Goal: Task Accomplishment & Management: Use online tool/utility

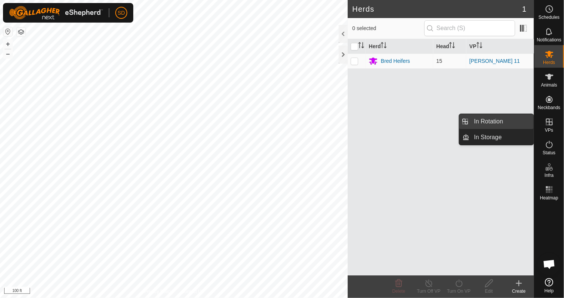
click at [500, 122] on link "In Rotation" at bounding box center [502, 121] width 64 height 15
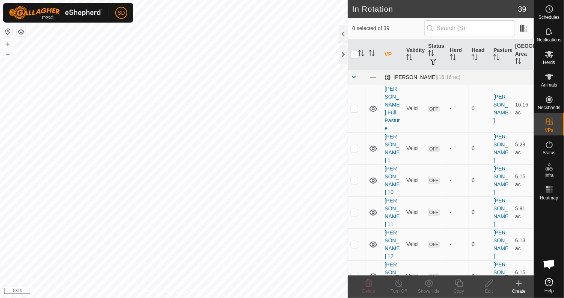
click at [355, 78] on span at bounding box center [354, 77] width 6 height 6
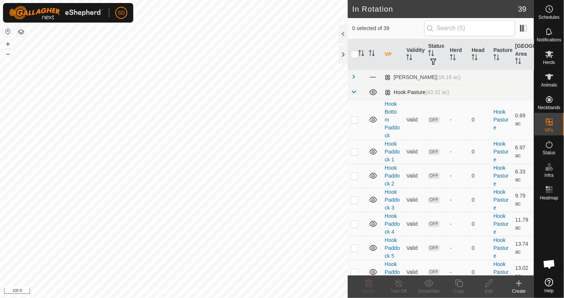
click at [355, 93] on span at bounding box center [354, 92] width 6 height 6
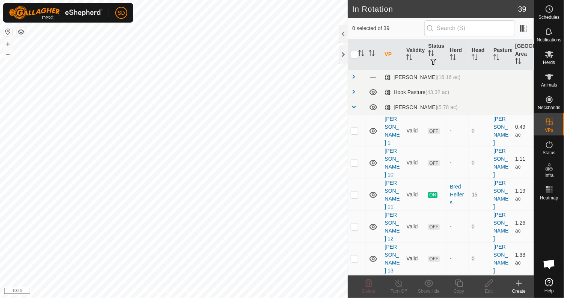
click at [355, 255] on p-checkbox at bounding box center [355, 258] width 8 height 6
checkbox input "true"
click at [460, 284] on icon at bounding box center [459, 282] width 9 height 9
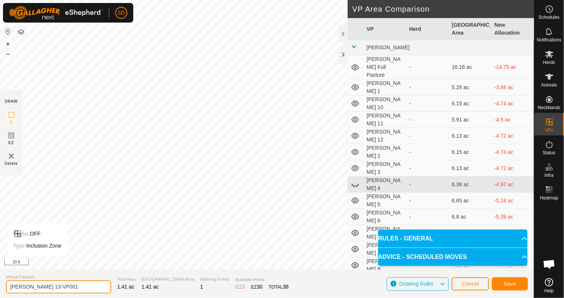
drag, startPoint x: 35, startPoint y: 285, endPoint x: 83, endPoint y: 289, distance: 48.3
click at [83, 289] on input "[PERSON_NAME] 13-VP001" at bounding box center [58, 286] width 105 height 13
type input "[PERSON_NAME] 14"
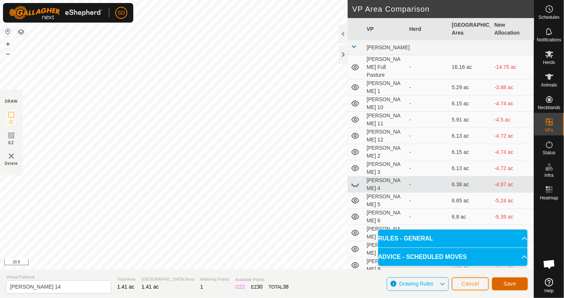
click at [506, 281] on span "Save" at bounding box center [510, 283] width 13 height 6
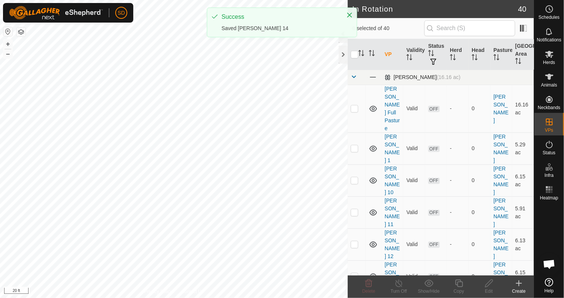
click at [353, 76] on span at bounding box center [354, 77] width 6 height 6
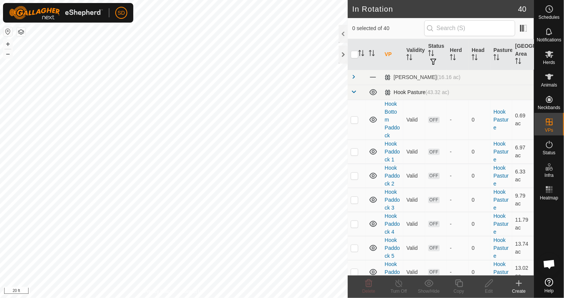
click at [352, 91] on span at bounding box center [354, 92] width 6 height 6
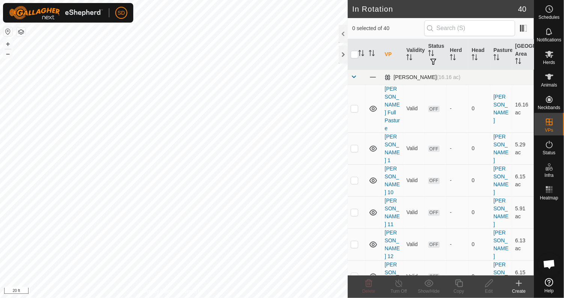
click at [355, 76] on span at bounding box center [354, 77] width 6 height 6
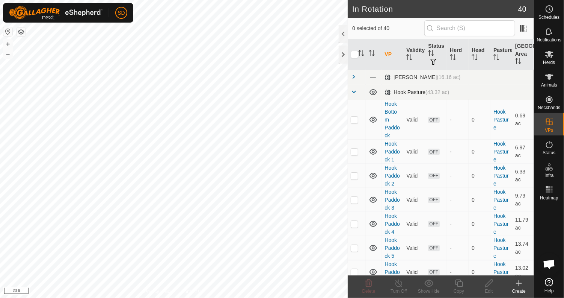
click at [354, 93] on span at bounding box center [354, 92] width 6 height 6
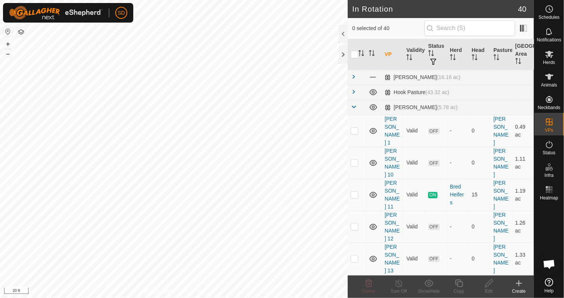
click at [354, 287] on p-checkbox at bounding box center [355, 290] width 8 height 6
checkbox input "true"
click at [459, 286] on icon at bounding box center [459, 282] width 9 height 9
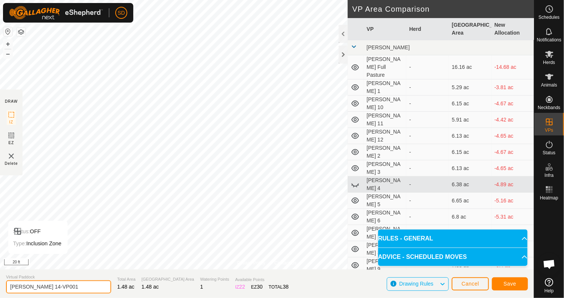
drag, startPoint x: 35, startPoint y: 287, endPoint x: 110, endPoint y: 289, distance: 75.2
click at [110, 289] on section "Virtual Paddock [PERSON_NAME] 14-VP001 Total Area 1.48 ac Grazing Area 1.48 ac …" at bounding box center [267, 283] width 534 height 29
type input "[PERSON_NAME] 15"
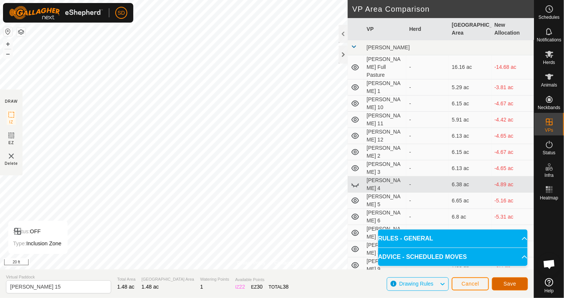
click at [508, 279] on button "Save" at bounding box center [510, 283] width 36 height 13
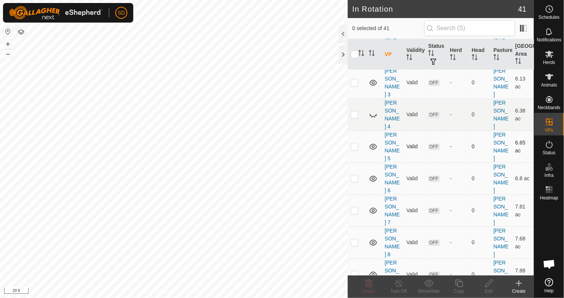
scroll to position [188, 0]
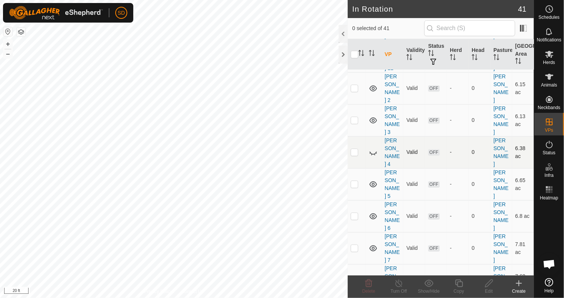
click at [370, 148] on icon at bounding box center [373, 152] width 9 height 9
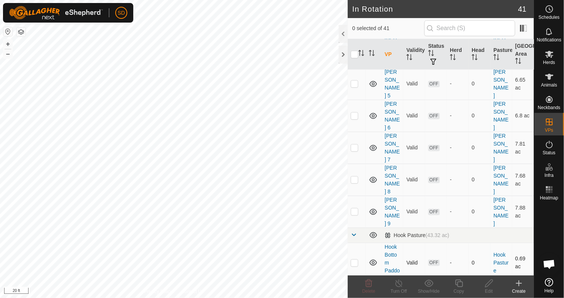
scroll to position [301, 0]
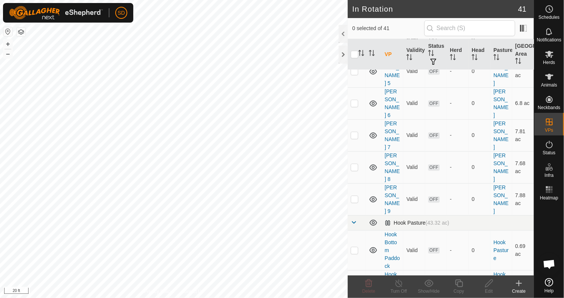
click at [355, 219] on span at bounding box center [354, 222] width 6 height 6
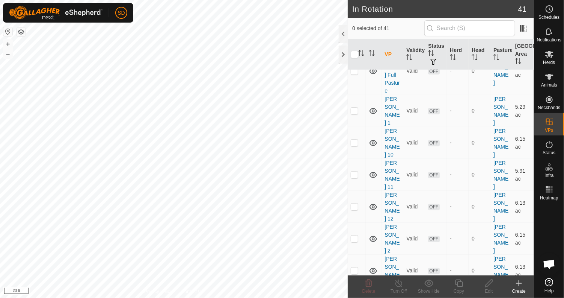
scroll to position [0, 0]
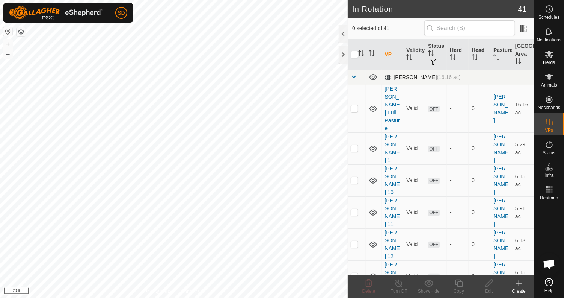
click at [352, 74] on span at bounding box center [354, 77] width 6 height 6
click at [355, 78] on span at bounding box center [354, 77] width 6 height 6
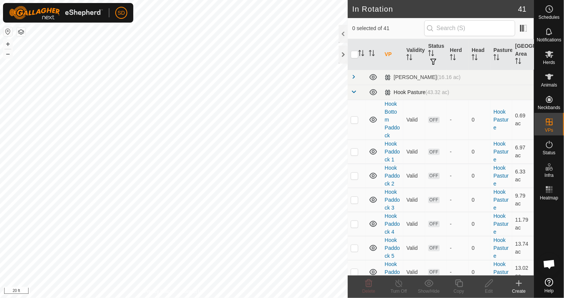
click at [354, 90] on span at bounding box center [354, 92] width 6 height 6
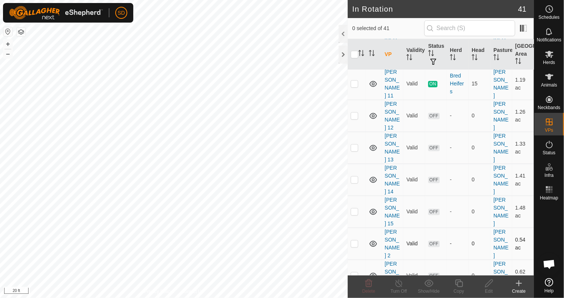
scroll to position [113, 0]
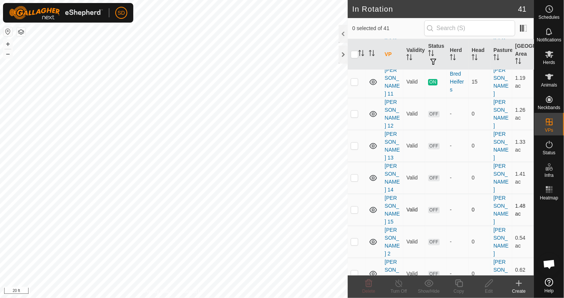
click at [354, 206] on p-checkbox at bounding box center [355, 209] width 8 height 6
checkbox input "true"
click at [460, 282] on icon at bounding box center [459, 282] width 9 height 9
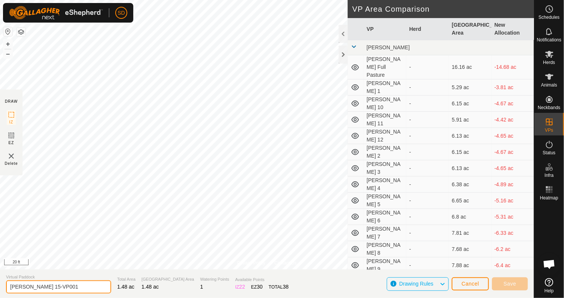
drag, startPoint x: 35, startPoint y: 284, endPoint x: 80, endPoint y: 290, distance: 45.9
click at [80, 290] on input "[PERSON_NAME] 15-VP001" at bounding box center [58, 286] width 105 height 13
type input "[PERSON_NAME] 16"
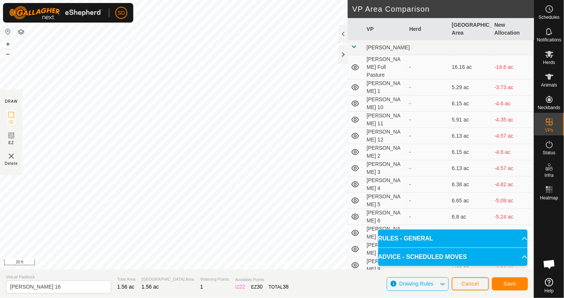
click at [354, 46] on span at bounding box center [354, 47] width 6 height 6
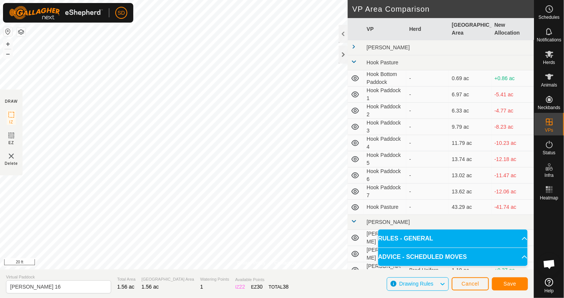
click at [354, 63] on span at bounding box center [354, 62] width 6 height 6
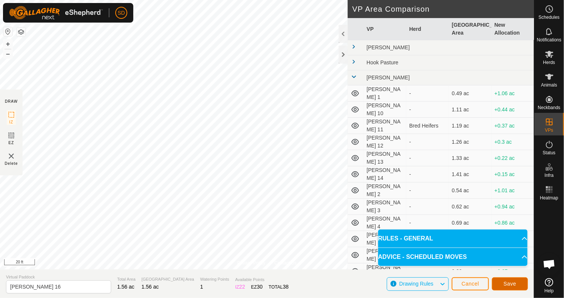
click at [508, 283] on span "Save" at bounding box center [510, 283] width 13 height 6
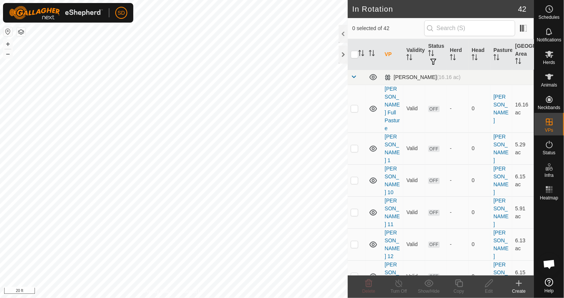
click at [354, 76] on span at bounding box center [354, 77] width 6 height 6
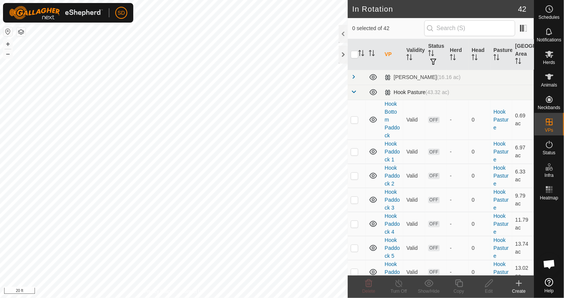
click at [353, 90] on span at bounding box center [354, 92] width 6 height 6
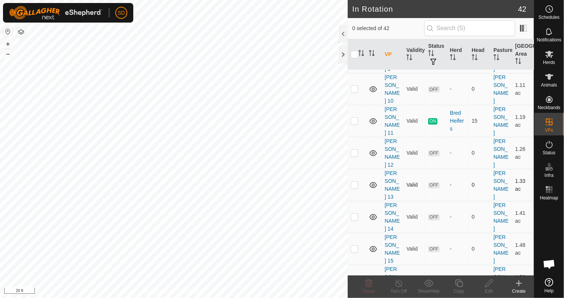
scroll to position [113, 0]
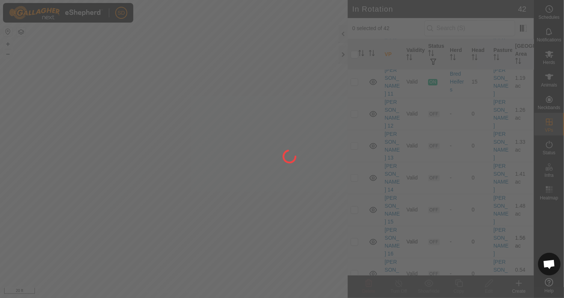
click at [353, 130] on div at bounding box center [282, 149] width 564 height 298
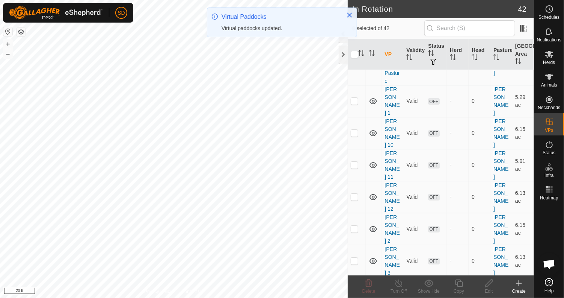
scroll to position [0, 0]
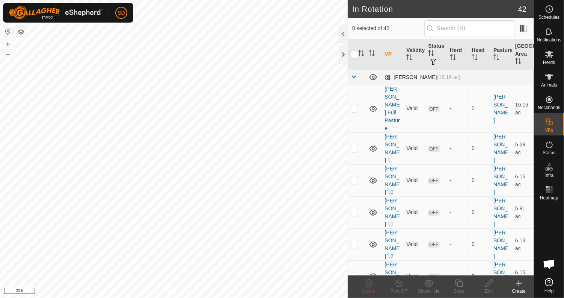
click at [351, 75] on span at bounding box center [354, 77] width 6 height 6
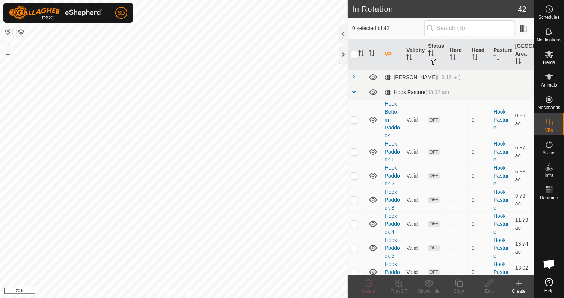
click at [354, 91] on span at bounding box center [354, 92] width 6 height 6
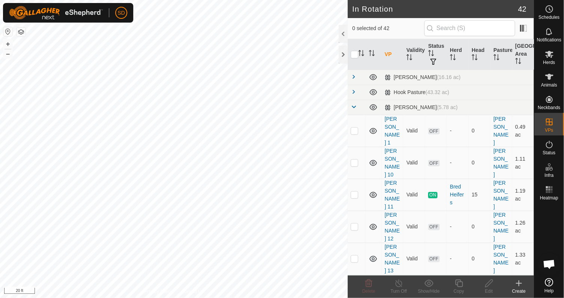
checkbox input "true"
click at [459, 284] on icon at bounding box center [459, 282] width 9 height 9
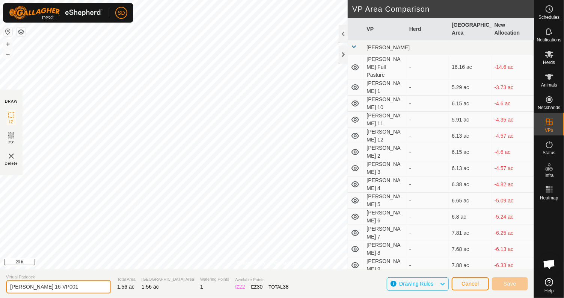
drag, startPoint x: 35, startPoint y: 286, endPoint x: 81, endPoint y: 291, distance: 46.9
click at [81, 291] on input "[PERSON_NAME] 16-VP001" at bounding box center [58, 286] width 105 height 13
type input "[PERSON_NAME] 17"
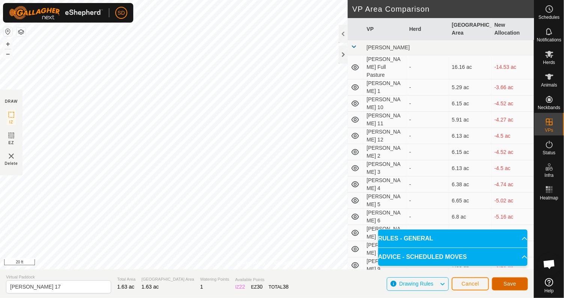
click at [511, 282] on span "Save" at bounding box center [510, 283] width 13 height 6
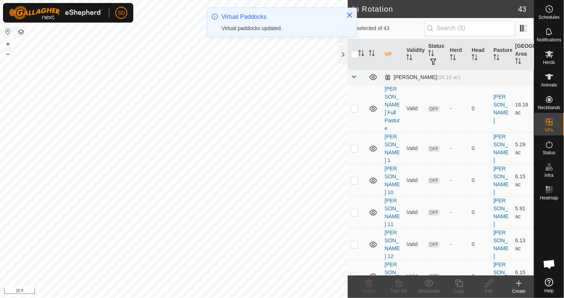
click at [353, 76] on span at bounding box center [354, 77] width 6 height 6
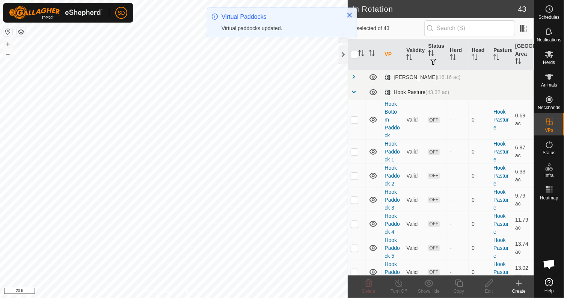
click at [354, 91] on span at bounding box center [354, 92] width 6 height 6
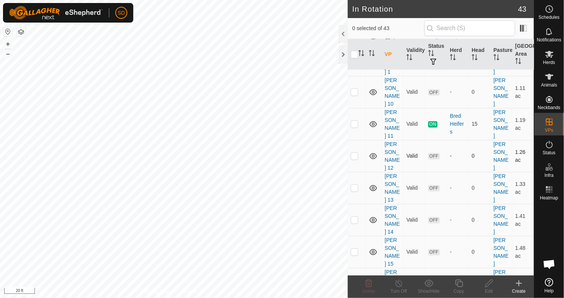
scroll to position [75, 0]
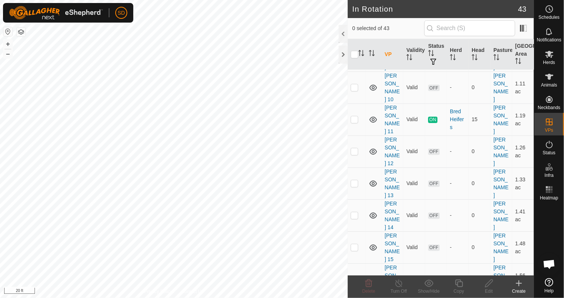
checkbox input "true"
click at [460, 283] on icon at bounding box center [459, 282] width 9 height 9
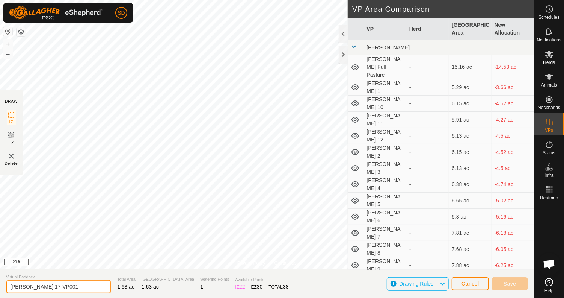
drag, startPoint x: 35, startPoint y: 285, endPoint x: 119, endPoint y: 296, distance: 85.2
click at [119, 295] on section "Virtual Paddock [PERSON_NAME] 17-VP001 Total Area 1.63 ac Grazing Area 1.63 ac …" at bounding box center [267, 283] width 534 height 29
type input "[PERSON_NAME] 18"
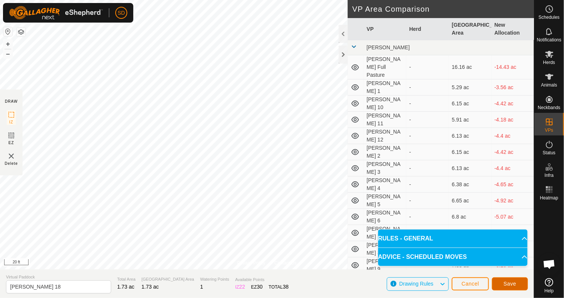
click at [506, 284] on span "Save" at bounding box center [510, 283] width 13 height 6
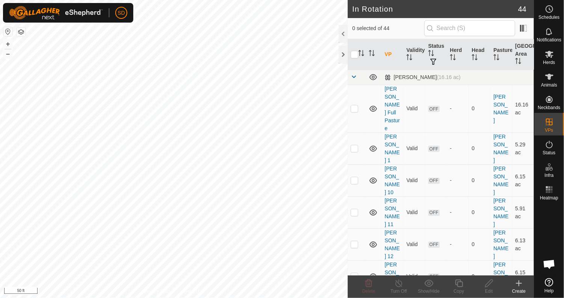
click at [196, 297] on html "SD Schedules Notifications Herds Animals Neckbands VPs Status Infra Heatmap Hel…" at bounding box center [282, 149] width 564 height 298
click at [355, 76] on span at bounding box center [354, 77] width 6 height 6
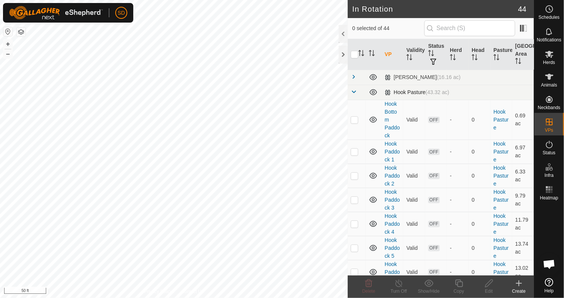
click at [353, 91] on span at bounding box center [354, 92] width 6 height 6
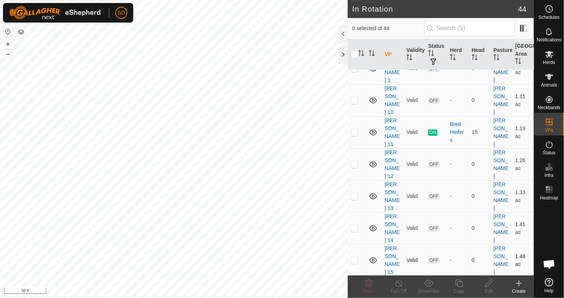
scroll to position [75, 0]
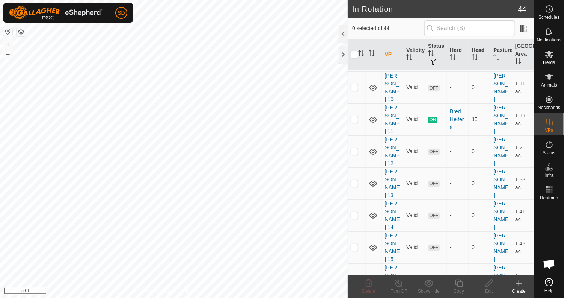
checkbox input "true"
click at [460, 284] on icon at bounding box center [459, 282] width 9 height 9
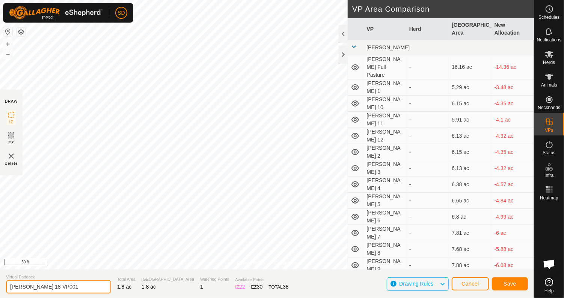
drag, startPoint x: 33, startPoint y: 285, endPoint x: 107, endPoint y: 287, distance: 73.7
click at [107, 287] on section "Virtual Paddock [PERSON_NAME] 18-VP001 Total Area 1.8 ac Grazing Area 1.8 ac Wa…" at bounding box center [267, 283] width 534 height 29
type input "[PERSON_NAME] 19"
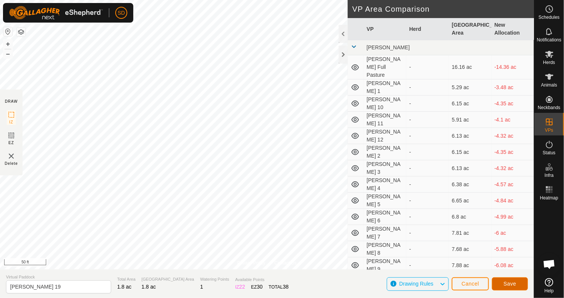
click at [515, 282] on span "Save" at bounding box center [510, 283] width 13 height 6
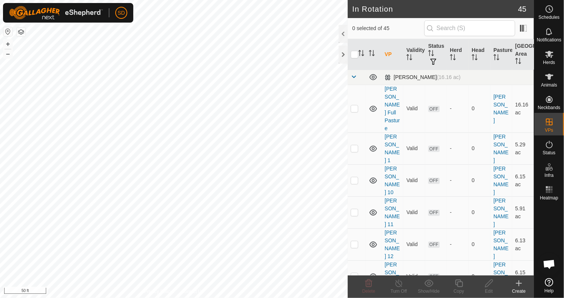
click at [355, 75] on span at bounding box center [354, 77] width 6 height 6
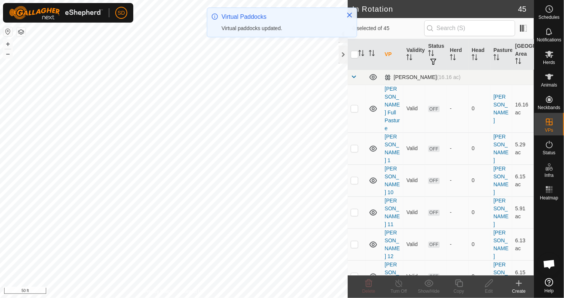
click at [353, 77] on span at bounding box center [354, 77] width 6 height 6
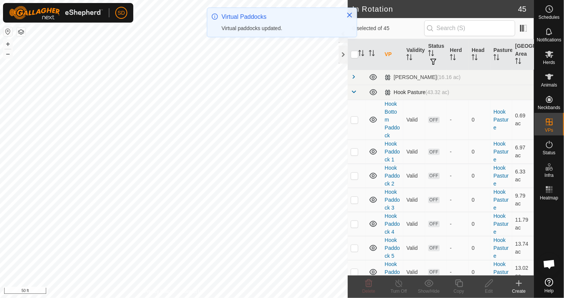
click at [354, 91] on span at bounding box center [354, 92] width 6 height 6
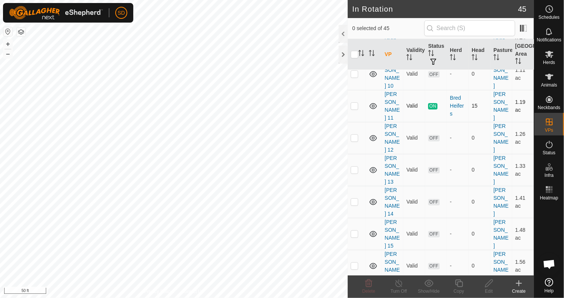
scroll to position [113, 0]
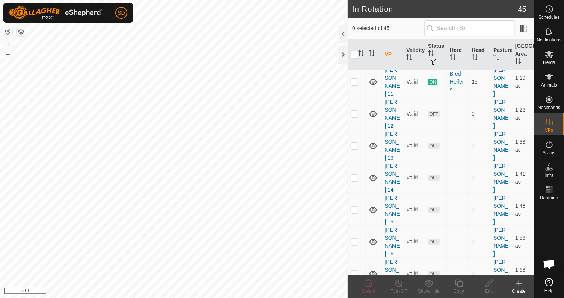
checkbox input "true"
click at [461, 284] on icon at bounding box center [459, 282] width 9 height 9
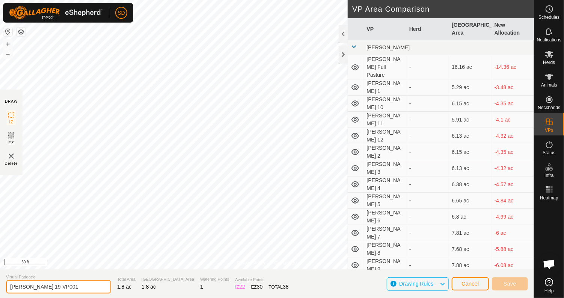
drag, startPoint x: 35, startPoint y: 285, endPoint x: 72, endPoint y: 290, distance: 37.1
click at [72, 290] on input "[PERSON_NAME] 19-VP001" at bounding box center [58, 286] width 105 height 13
type input "[PERSON_NAME] 20"
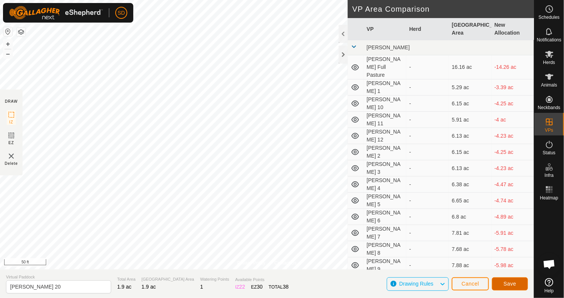
click at [512, 285] on span "Save" at bounding box center [510, 283] width 13 height 6
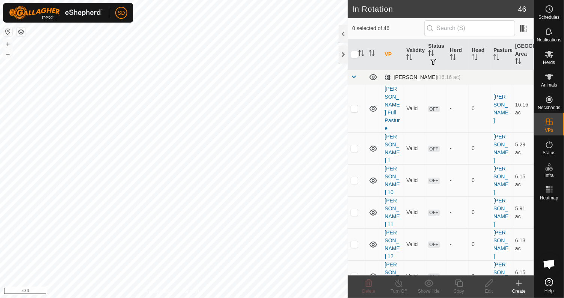
click at [354, 76] on span at bounding box center [354, 77] width 6 height 6
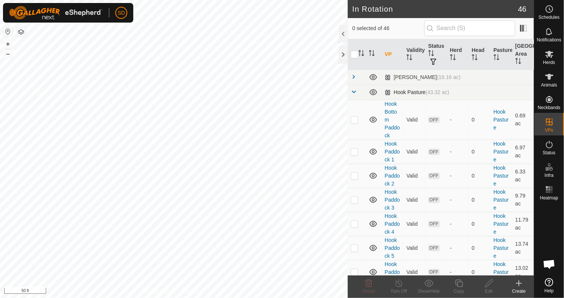
click at [355, 92] on span at bounding box center [354, 92] width 6 height 6
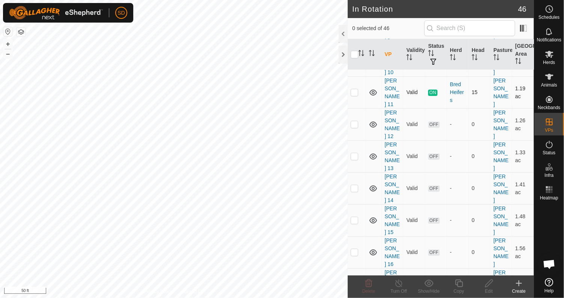
scroll to position [150, 0]
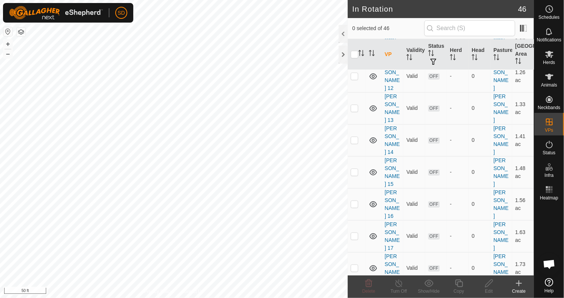
checkbox input "true"
click at [460, 286] on icon at bounding box center [459, 282] width 9 height 9
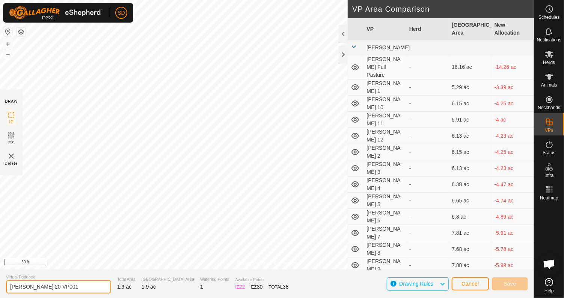
drag, startPoint x: 35, startPoint y: 285, endPoint x: 94, endPoint y: 295, distance: 60.2
click at [94, 295] on section "Virtual Paddock [PERSON_NAME] 20-VP001 Total Area 1.9 ac Grazing Area 1.9 ac Wa…" at bounding box center [267, 283] width 534 height 29
type input "[PERSON_NAME] 21"
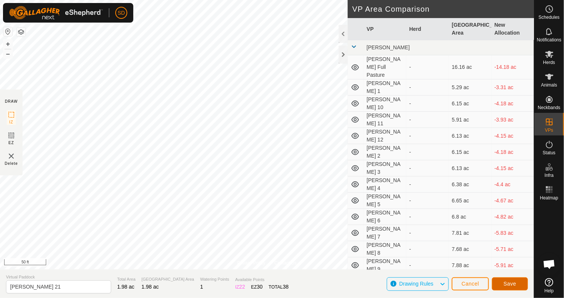
click at [512, 283] on span "Save" at bounding box center [510, 283] width 13 height 6
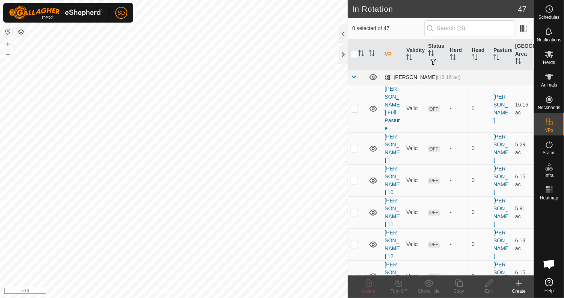
click at [352, 76] on span at bounding box center [354, 77] width 6 height 6
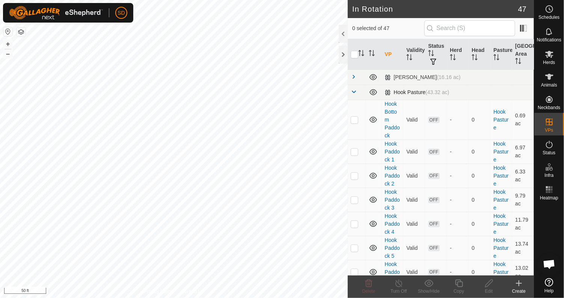
click at [352, 89] on span at bounding box center [354, 92] width 6 height 6
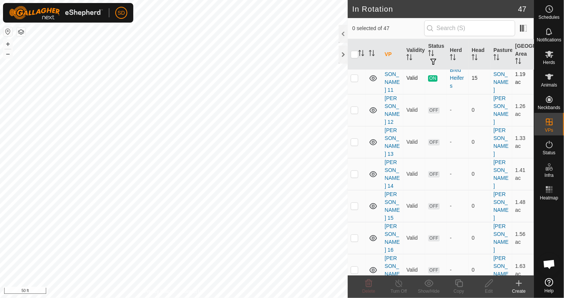
scroll to position [188, 0]
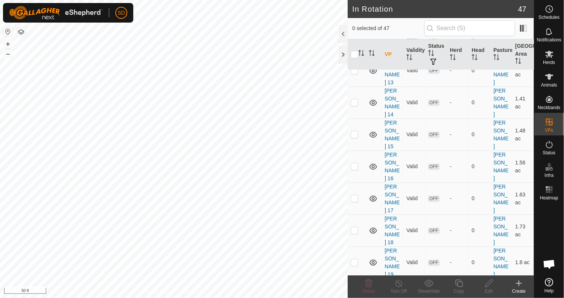
checkbox input "true"
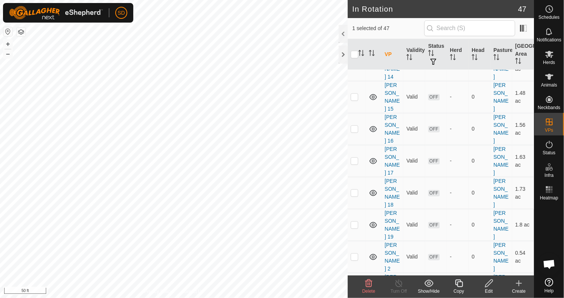
click at [459, 284] on icon at bounding box center [459, 282] width 9 height 9
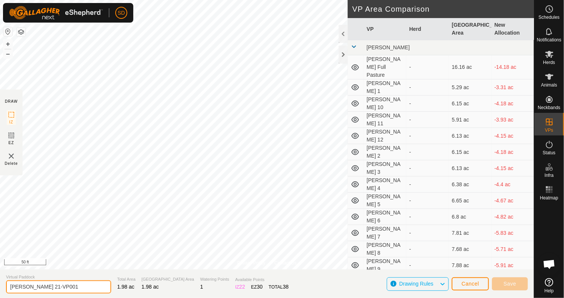
drag, startPoint x: 35, startPoint y: 287, endPoint x: 144, endPoint y: 289, distance: 109.7
click at [144, 289] on section "Virtual Paddock [PERSON_NAME] 21-VP001 Total Area 1.98 ac Grazing Area 1.98 ac …" at bounding box center [267, 283] width 534 height 29
type input "[PERSON_NAME] 22"
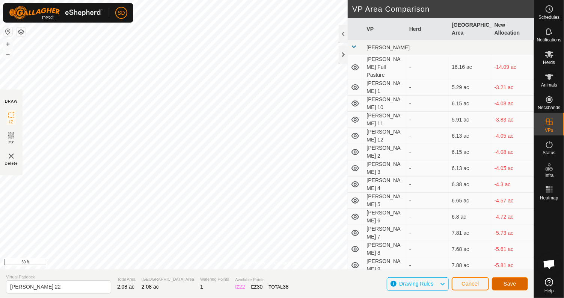
click at [515, 285] on span "Save" at bounding box center [510, 283] width 13 height 6
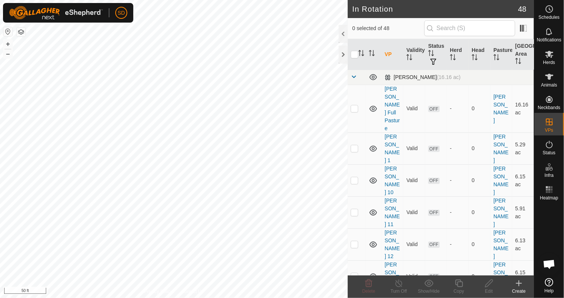
click at [354, 76] on span at bounding box center [354, 77] width 6 height 6
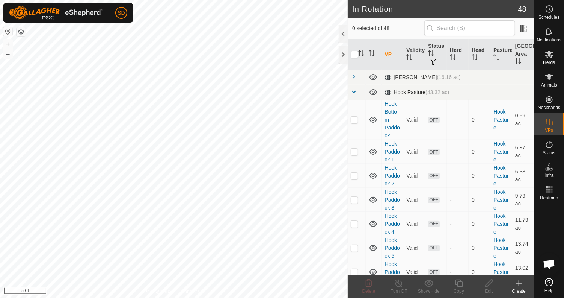
click at [353, 90] on span at bounding box center [354, 92] width 6 height 6
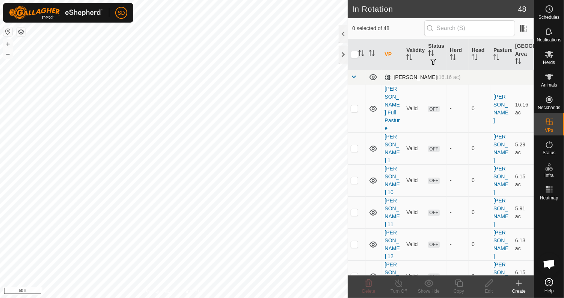
click at [354, 76] on span at bounding box center [354, 77] width 6 height 6
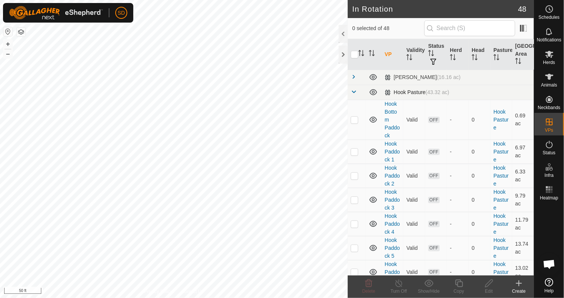
click at [355, 91] on span at bounding box center [354, 92] width 6 height 6
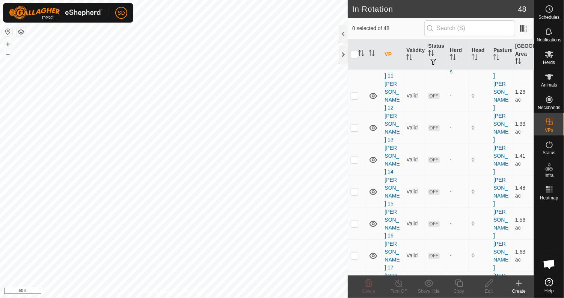
scroll to position [150, 0]
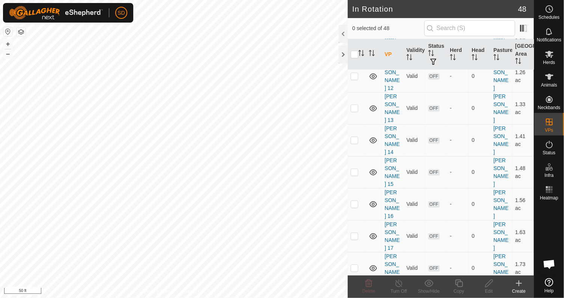
checkbox input "true"
click at [461, 287] on div "Copy" at bounding box center [459, 290] width 30 height 7
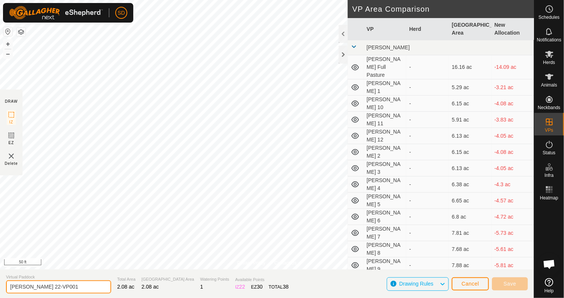
drag, startPoint x: 35, startPoint y: 285, endPoint x: 78, endPoint y: 285, distance: 43.2
click at [78, 285] on input "[PERSON_NAME] 22-VP001" at bounding box center [58, 286] width 105 height 13
type input "[PERSON_NAME] 23"
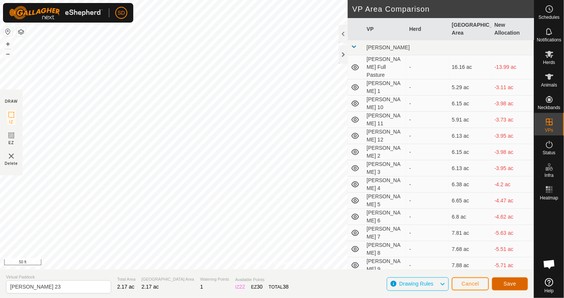
click at [512, 284] on span "Save" at bounding box center [510, 283] width 13 height 6
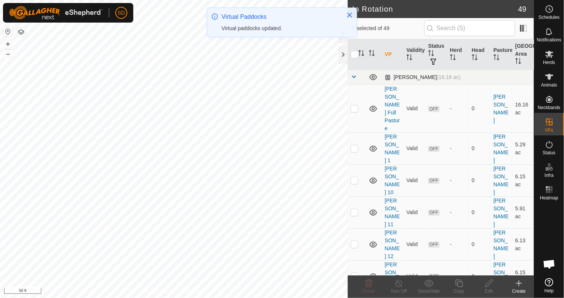
click at [355, 76] on span at bounding box center [354, 77] width 6 height 6
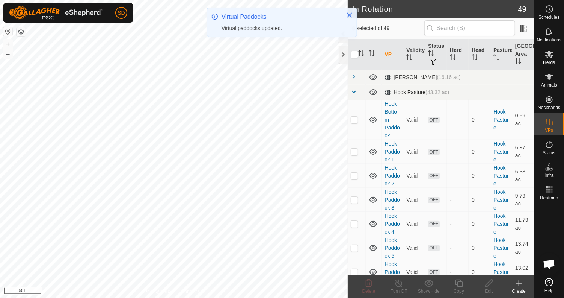
click at [355, 92] on span at bounding box center [354, 92] width 6 height 6
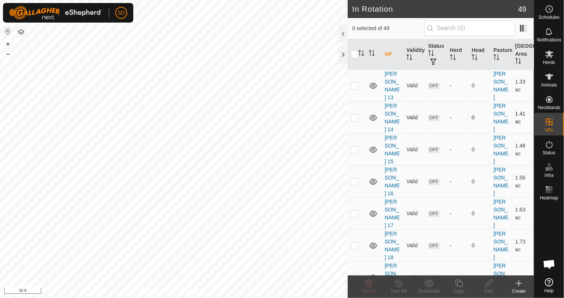
scroll to position [188, 0]
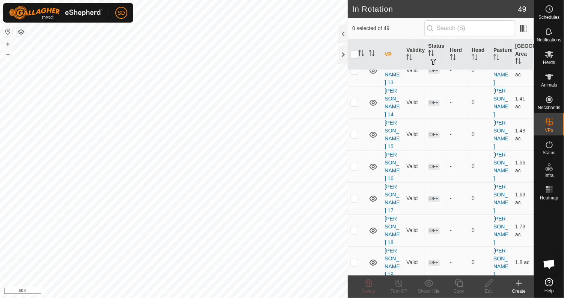
checkbox input "true"
click at [459, 285] on icon at bounding box center [459, 282] width 9 height 9
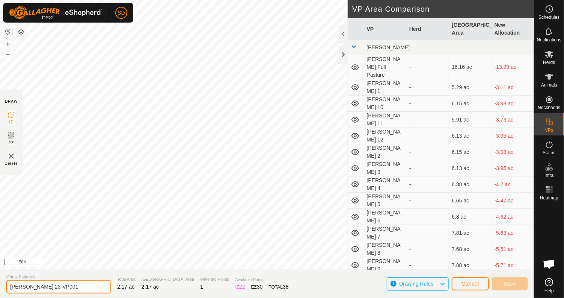
drag, startPoint x: 35, startPoint y: 286, endPoint x: 113, endPoint y: 287, distance: 77.8
click at [113, 287] on section "Virtual Paddock [PERSON_NAME] 23-VP001 Total Area 2.17 ac Grazing Area 2.17 ac …" at bounding box center [267, 283] width 534 height 29
type input "[PERSON_NAME] 24"
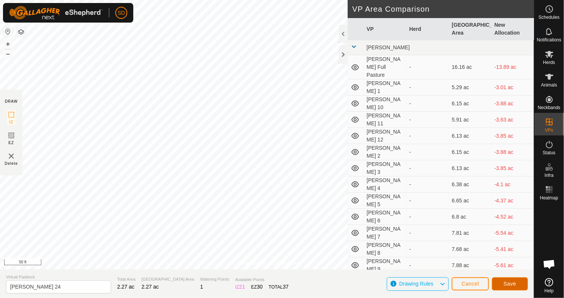
click at [509, 282] on span "Save" at bounding box center [510, 283] width 13 height 6
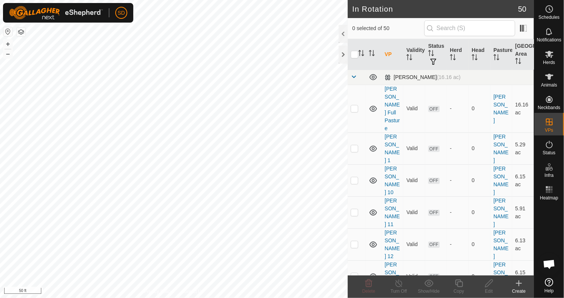
click at [354, 75] on span at bounding box center [354, 77] width 6 height 6
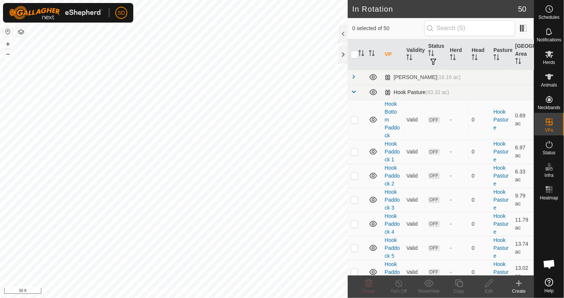
click at [352, 92] on span at bounding box center [354, 92] width 6 height 6
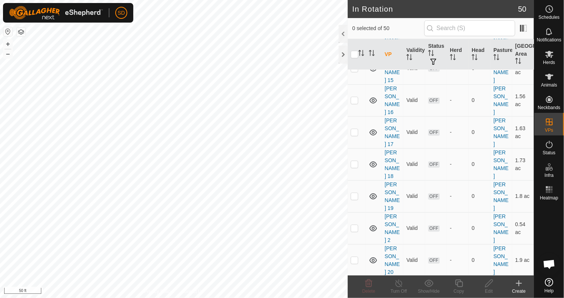
scroll to position [263, 0]
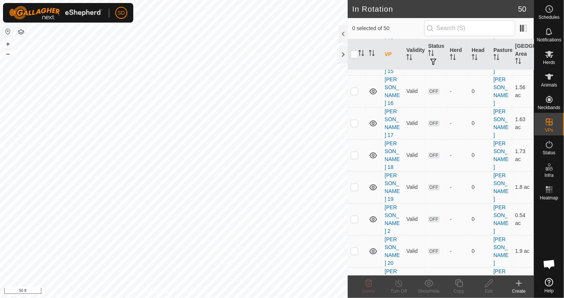
checkbox input "true"
click at [488, 286] on icon at bounding box center [489, 282] width 9 height 9
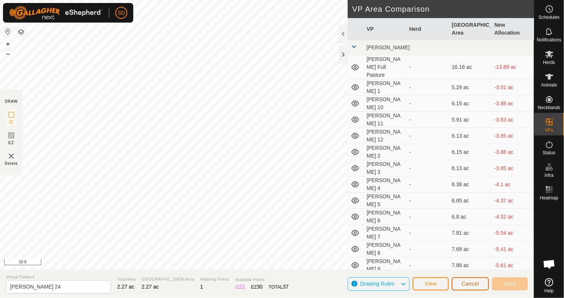
click at [463, 286] on span "Cancel" at bounding box center [471, 283] width 18 height 6
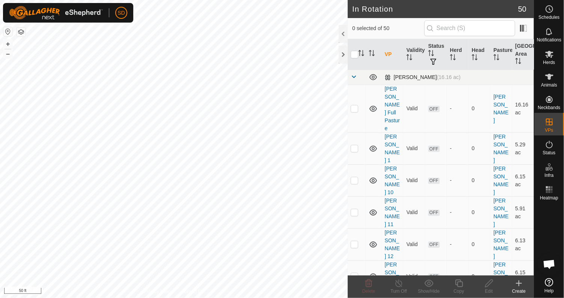
click at [352, 76] on span at bounding box center [354, 77] width 6 height 6
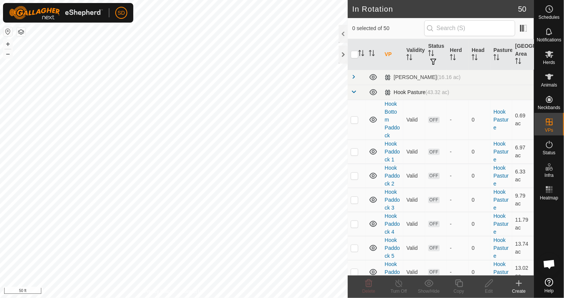
click at [353, 90] on span at bounding box center [354, 92] width 6 height 6
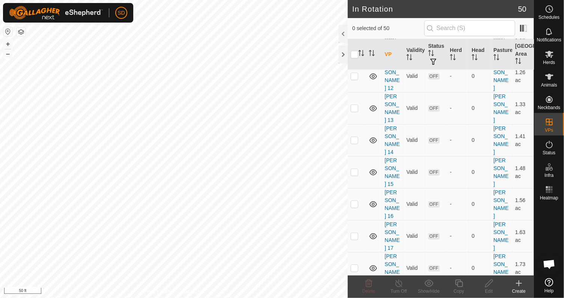
scroll to position [225, 0]
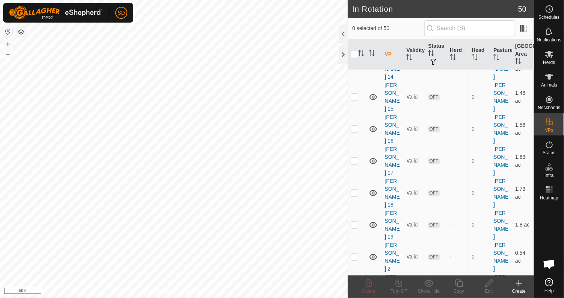
checkbox input "true"
click at [456, 282] on icon at bounding box center [459, 282] width 9 height 9
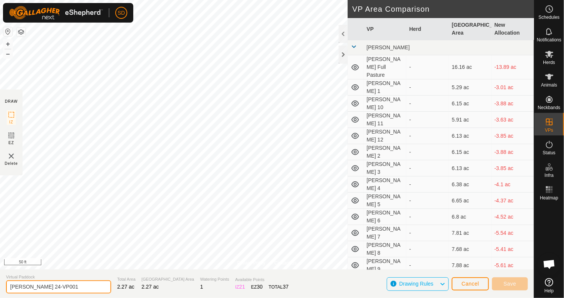
drag, startPoint x: 34, startPoint y: 284, endPoint x: 92, endPoint y: 288, distance: 57.6
click at [92, 288] on input "[PERSON_NAME] 24-VP001" at bounding box center [58, 286] width 105 height 13
type input "[PERSON_NAME] 25"
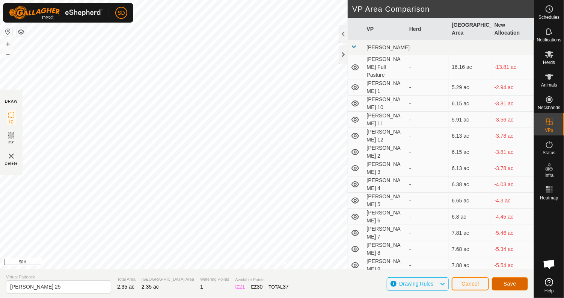
click at [508, 283] on span "Save" at bounding box center [510, 283] width 13 height 6
